Goal: Complete application form

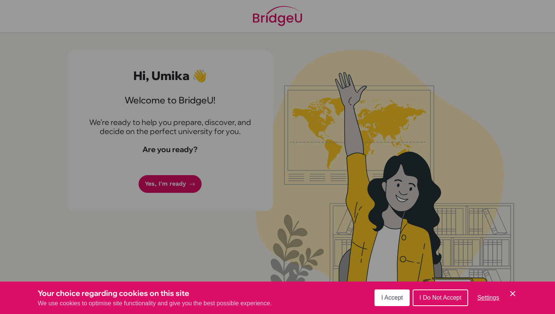
click at [386, 298] on span "I Accept" at bounding box center [392, 297] width 22 height 6
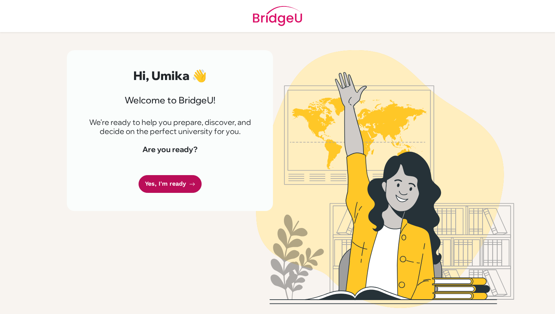
click at [182, 185] on link "Yes, I'm ready" at bounding box center [170, 184] width 63 height 18
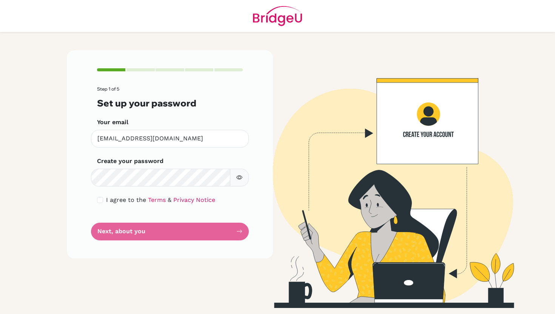
click at [240, 179] on icon "button" at bounding box center [239, 177] width 6 height 6
click at [240, 179] on icon "button" at bounding box center [238, 177] width 5 height 5
click at [97, 203] on div "I agree to the Terms & Privacy Notice" at bounding box center [170, 200] width 146 height 9
click at [99, 200] on input "checkbox" at bounding box center [100, 200] width 6 height 6
checkbox input "true"
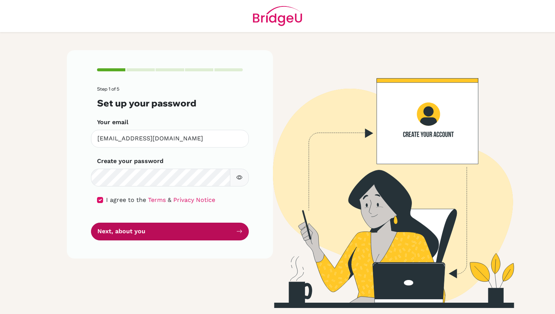
click at [137, 228] on button "Next, about you" at bounding box center [170, 232] width 158 height 18
